Goal: Check status: Check status

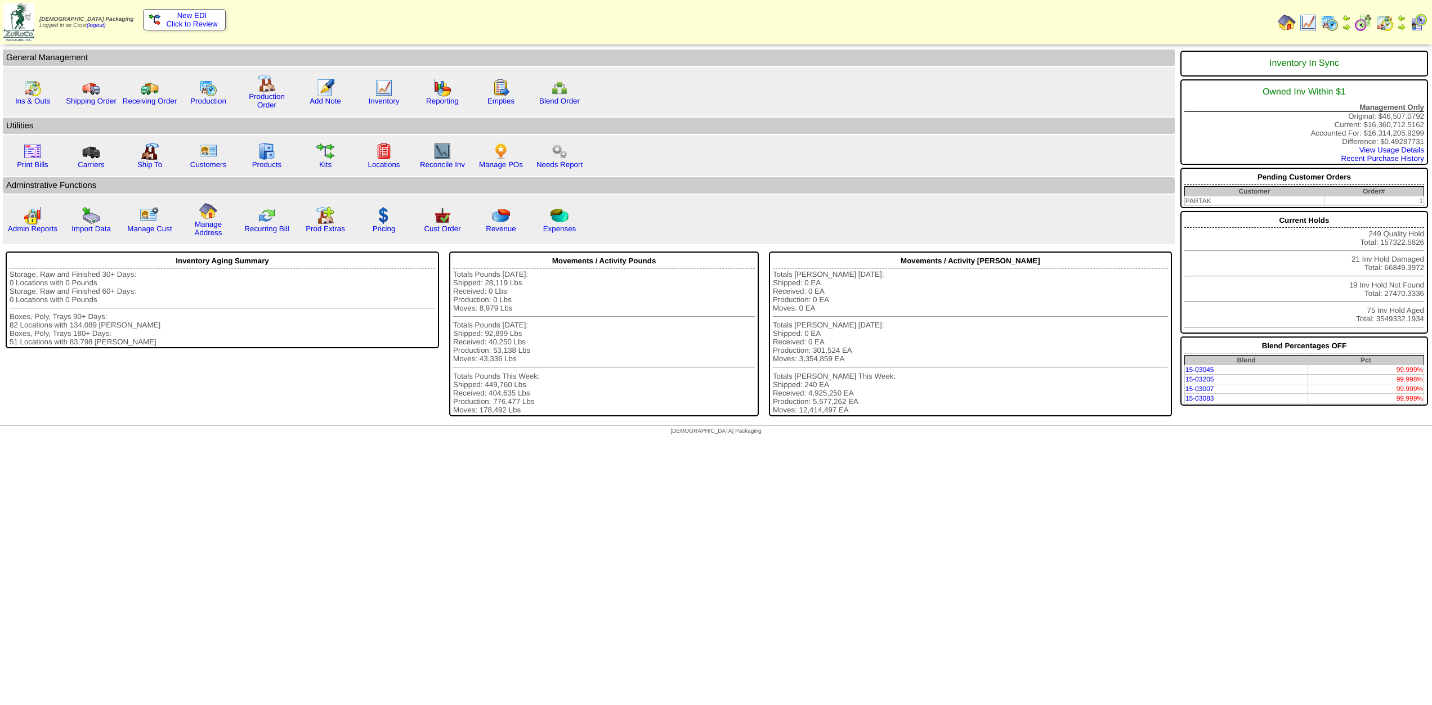
click at [185, 21] on span "Click to Review" at bounding box center [184, 24] width 70 height 8
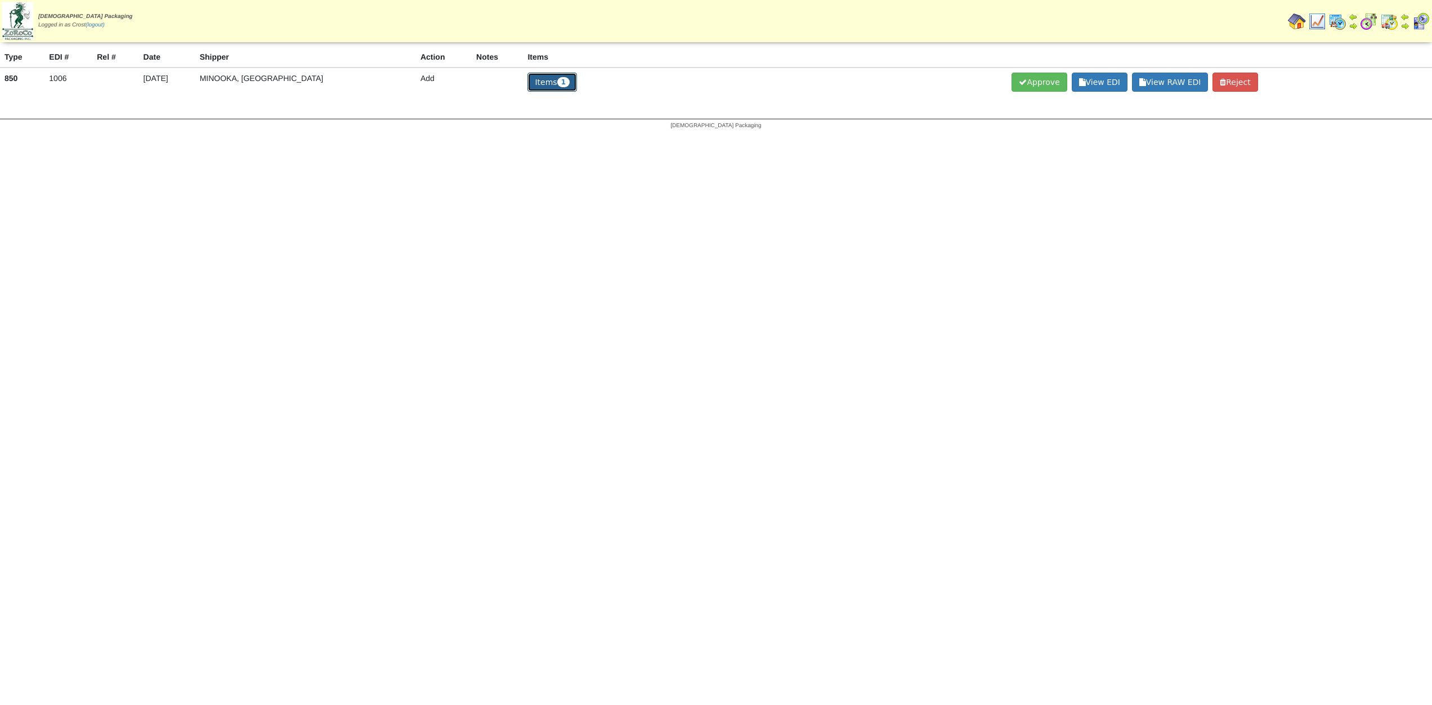
click at [527, 82] on button "Items 1" at bounding box center [552, 82] width 50 height 19
click at [339, 138] on html "[DEMOGRAPHIC_DATA] Packaging Logged in as Crost (logout) Print All 1" at bounding box center [716, 69] width 1432 height 138
